Goal: Complete application form

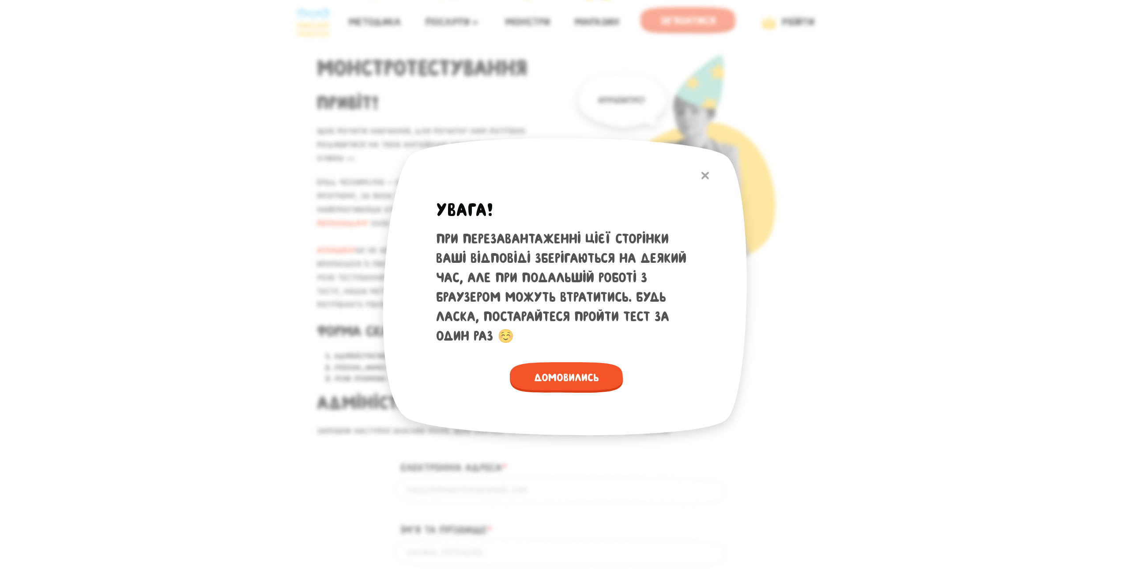
click at [703, 170] on button at bounding box center [705, 175] width 16 height 19
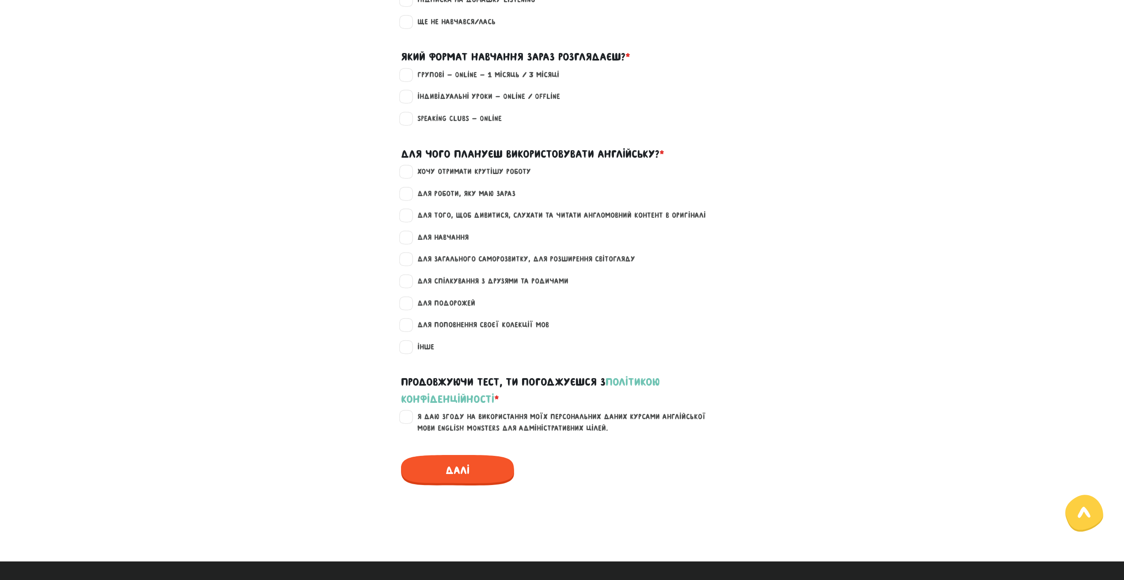
scroll to position [971, 0]
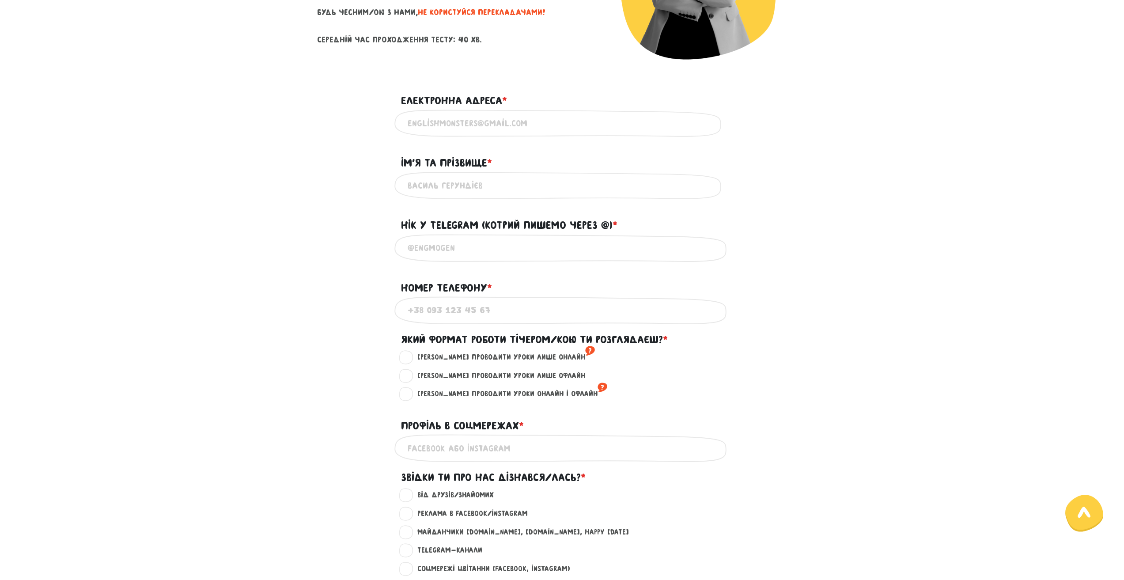
scroll to position [177, 0]
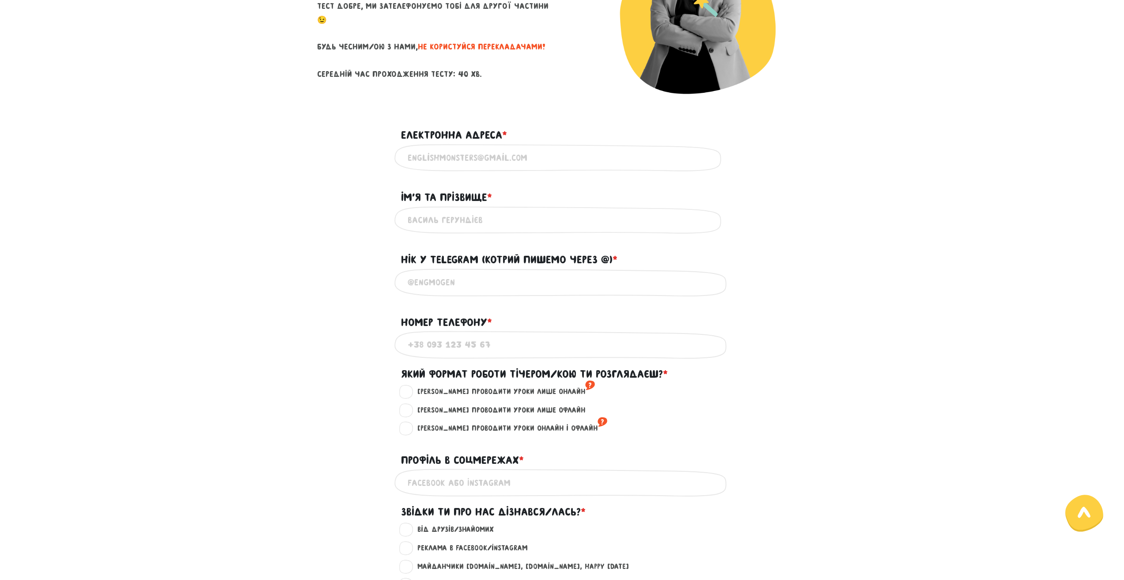
click at [457, 148] on input "Електронна адреса * ?" at bounding box center [562, 158] width 309 height 20
type input "[EMAIL_ADDRESS][DOMAIN_NAME]"
click at [470, 218] on input "Ім'я та прізвище * ?" at bounding box center [562, 220] width 309 height 20
click at [850, 226] on main "Увага! При перезавантаженні цієї сторінки ваші відповіді зберігаються на деякий…" at bounding box center [562, 364] width 1124 height 992
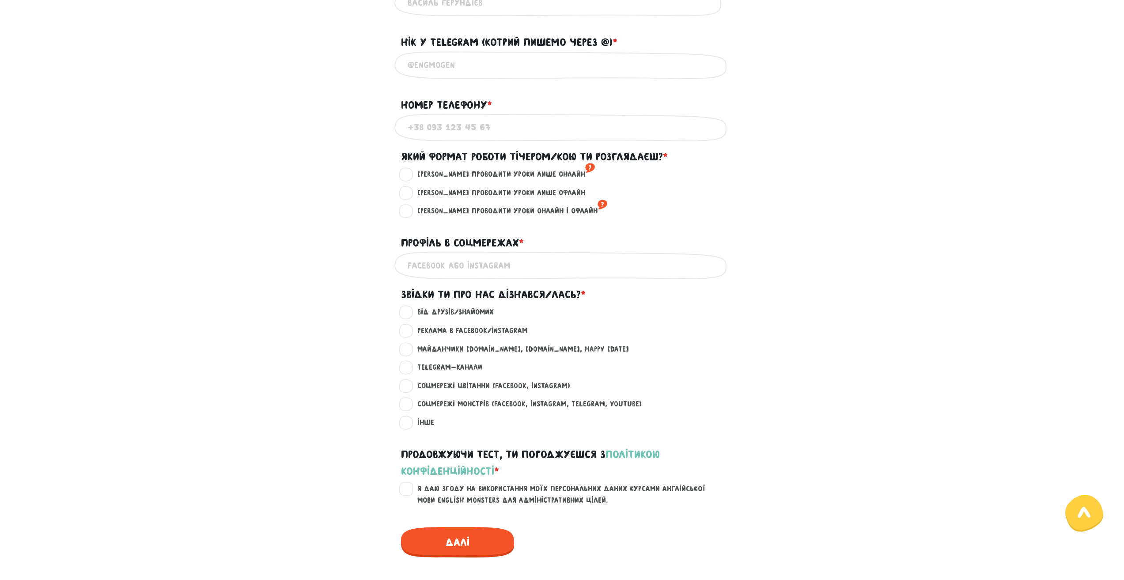
scroll to position [397, 0]
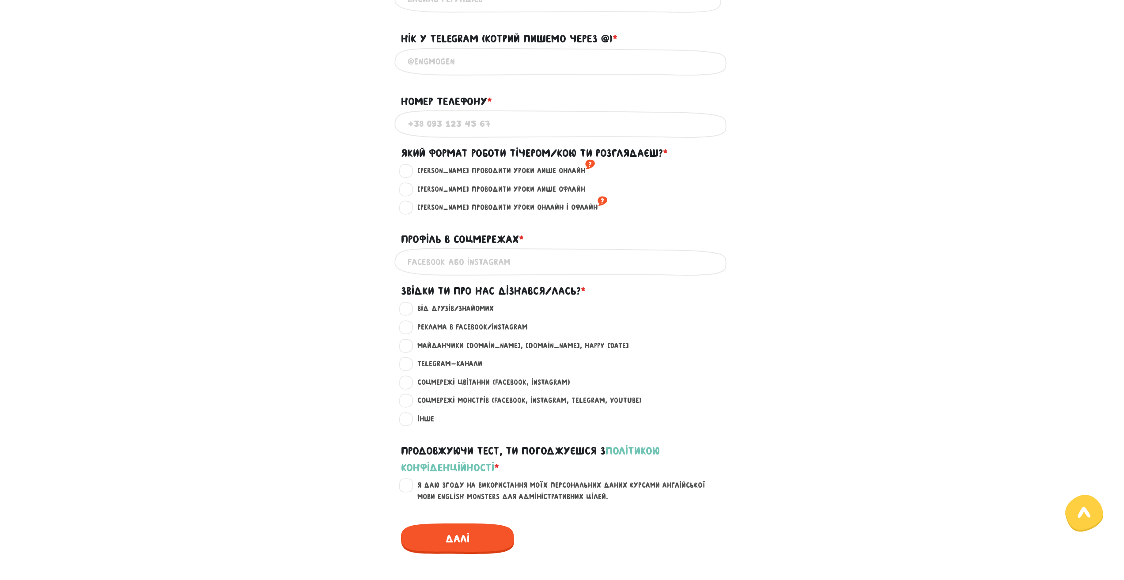
click at [446, 270] on input "Профіль в соцмережах * ?" at bounding box center [562, 262] width 309 height 20
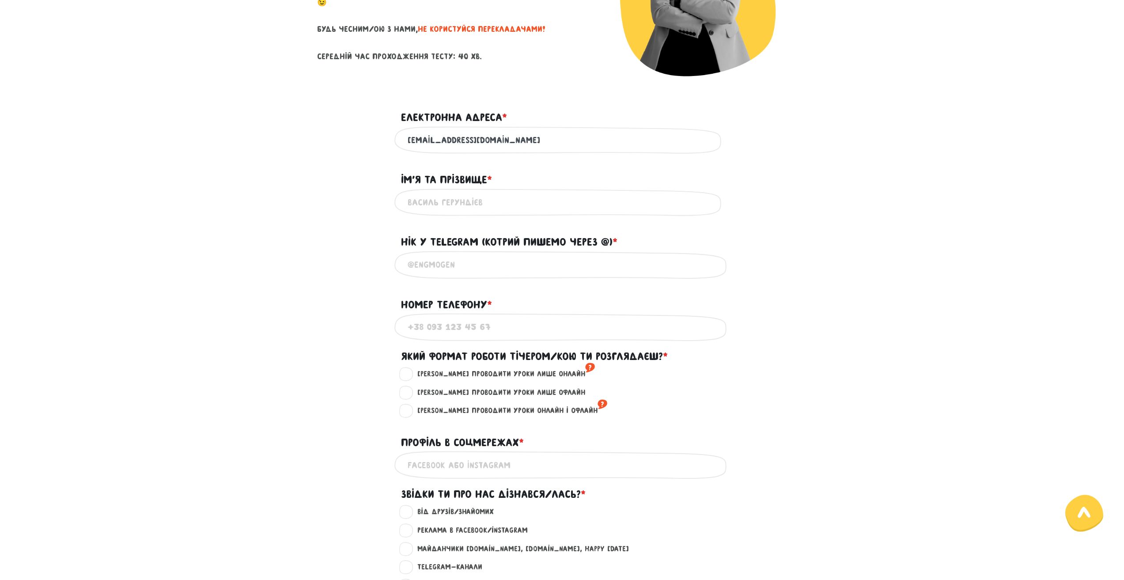
scroll to position [177, 0]
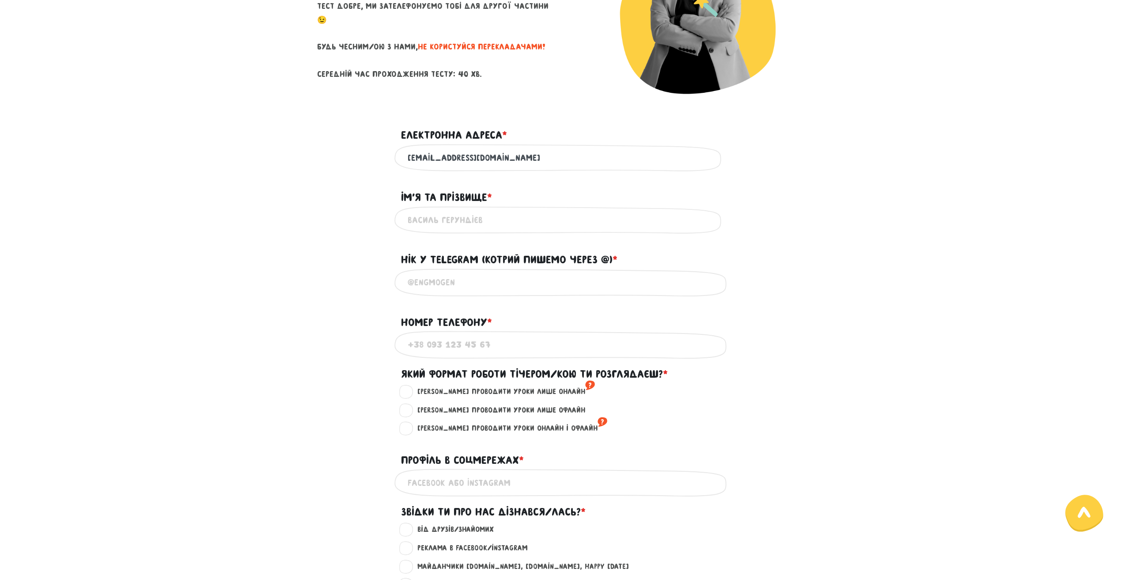
click at [478, 230] on input "Ім'я та прізвище * ?" at bounding box center [562, 220] width 309 height 20
type input "[PERSON_NAME]"
type input "@"
click at [498, 280] on input "@" at bounding box center [562, 282] width 309 height 20
